Goal: Information Seeking & Learning: Learn about a topic

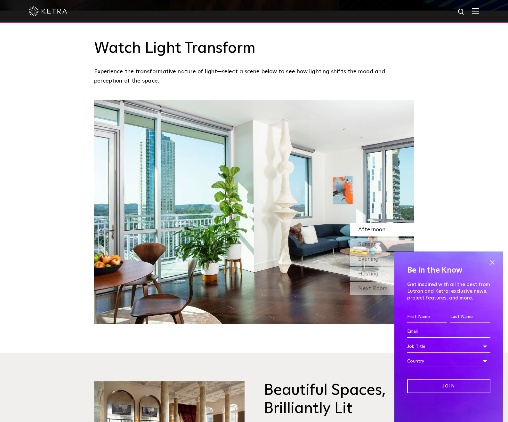
scroll to position [660, 0]
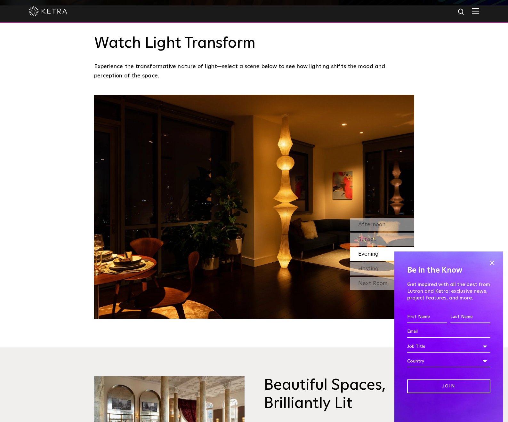
click at [505, 265] on div "Watch Light Transform Experience the transformative nature of light—select a sc…" at bounding box center [254, 161] width 508 height 313
click at [493, 261] on span at bounding box center [492, 263] width 10 height 10
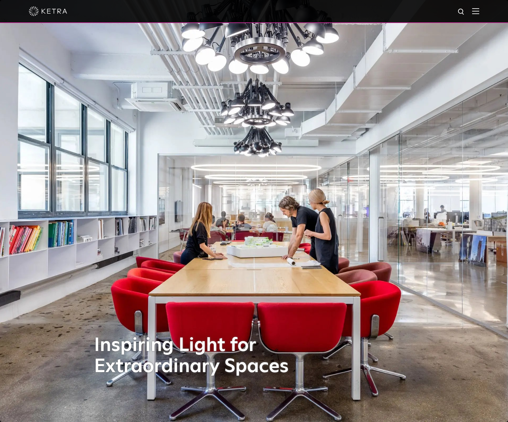
scroll to position [0, 0]
click at [50, 9] on img at bounding box center [48, 11] width 38 height 10
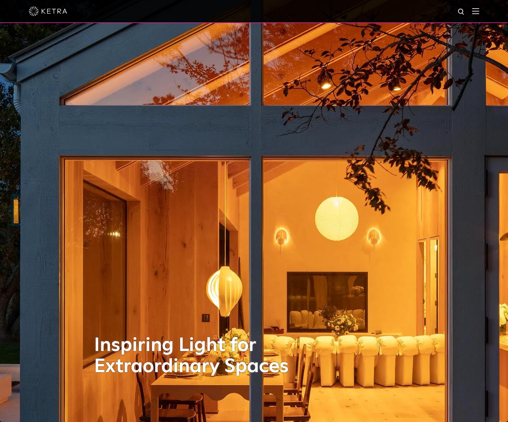
click at [476, 10] on img at bounding box center [475, 11] width 7 height 6
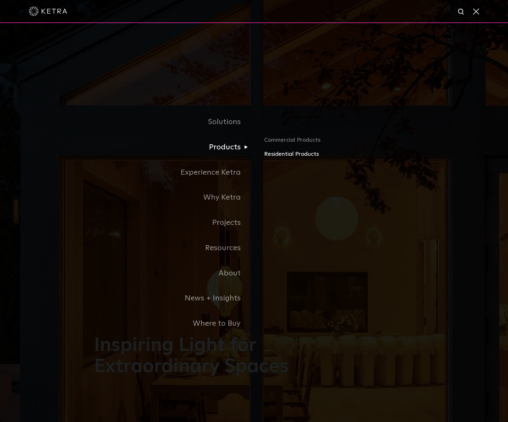
click at [285, 155] on link "Residential Products" at bounding box center [339, 154] width 150 height 9
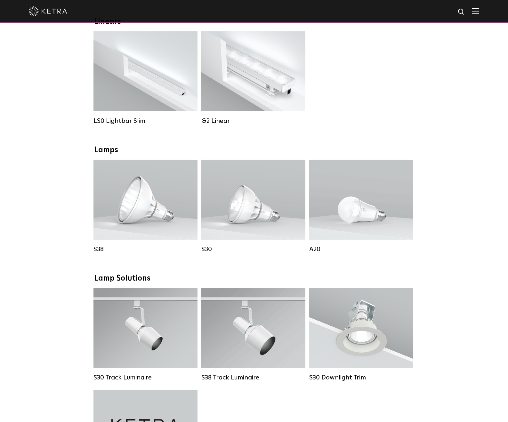
scroll to position [238, 0]
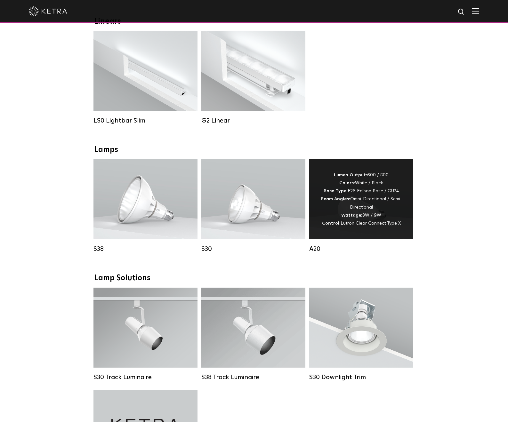
click at [337, 212] on div "Lumen Output: 600 / 800 Colors: White / Black Base Type: E26 Edison Base / GU24…" at bounding box center [361, 199] width 85 height 56
